Goal: Task Accomplishment & Management: Manage account settings

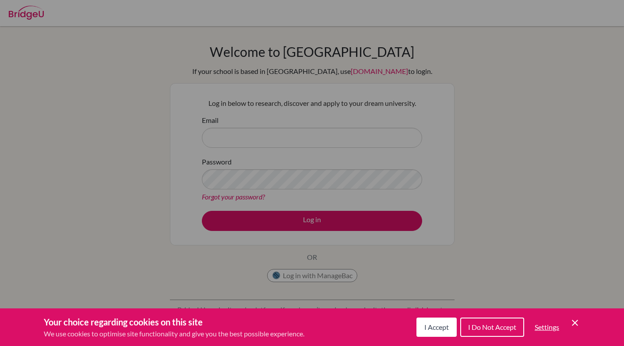
click at [442, 328] on span "I Accept" at bounding box center [436, 327] width 25 height 8
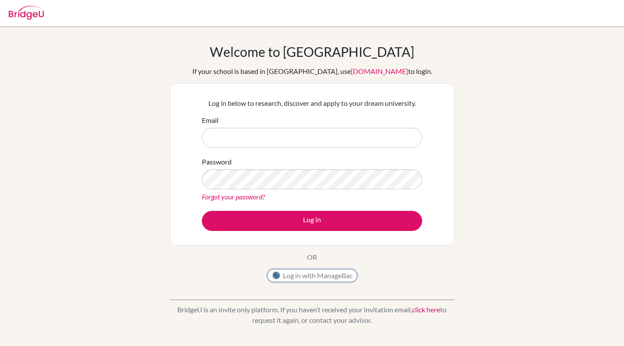
click at [327, 278] on button "Log in with ManageBac" at bounding box center [312, 275] width 90 height 13
click at [220, 135] on input "Email" at bounding box center [312, 138] width 220 height 20
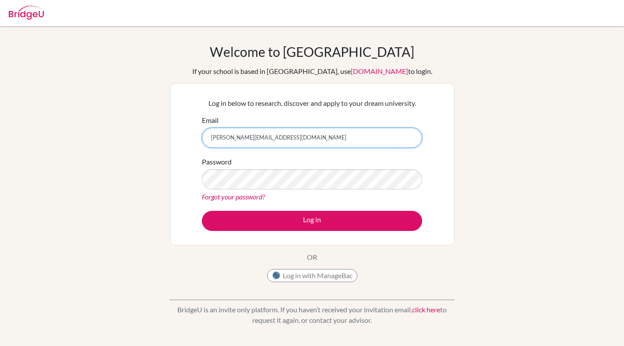
type input "[PERSON_NAME][EMAIL_ADDRESS][DOMAIN_NAME]"
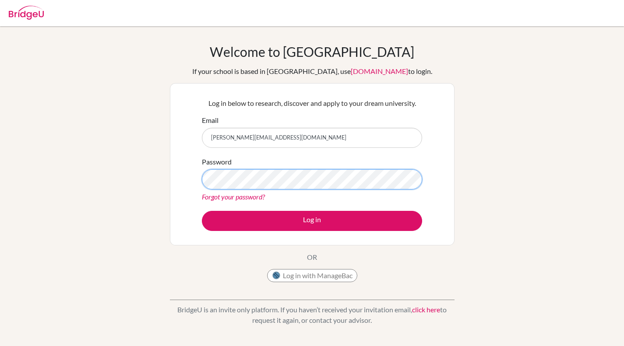
click at [202, 211] on button "Log in" at bounding box center [312, 221] width 220 height 20
